Goal: Task Accomplishment & Management: Use online tool/utility

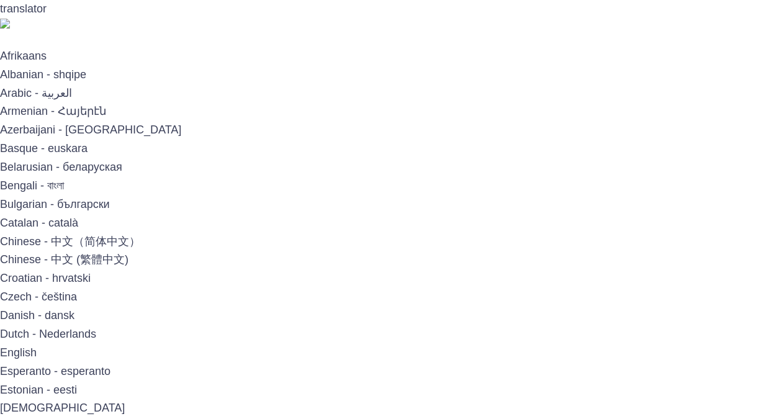
type input "**********"
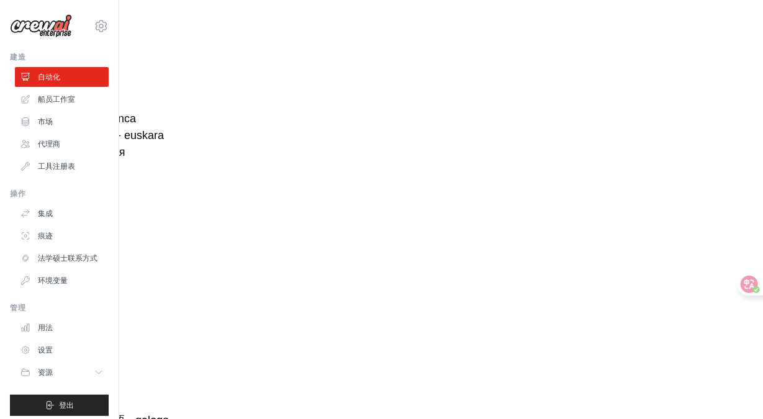
type textarea "*"
